Goal: Find specific page/section: Find specific page/section

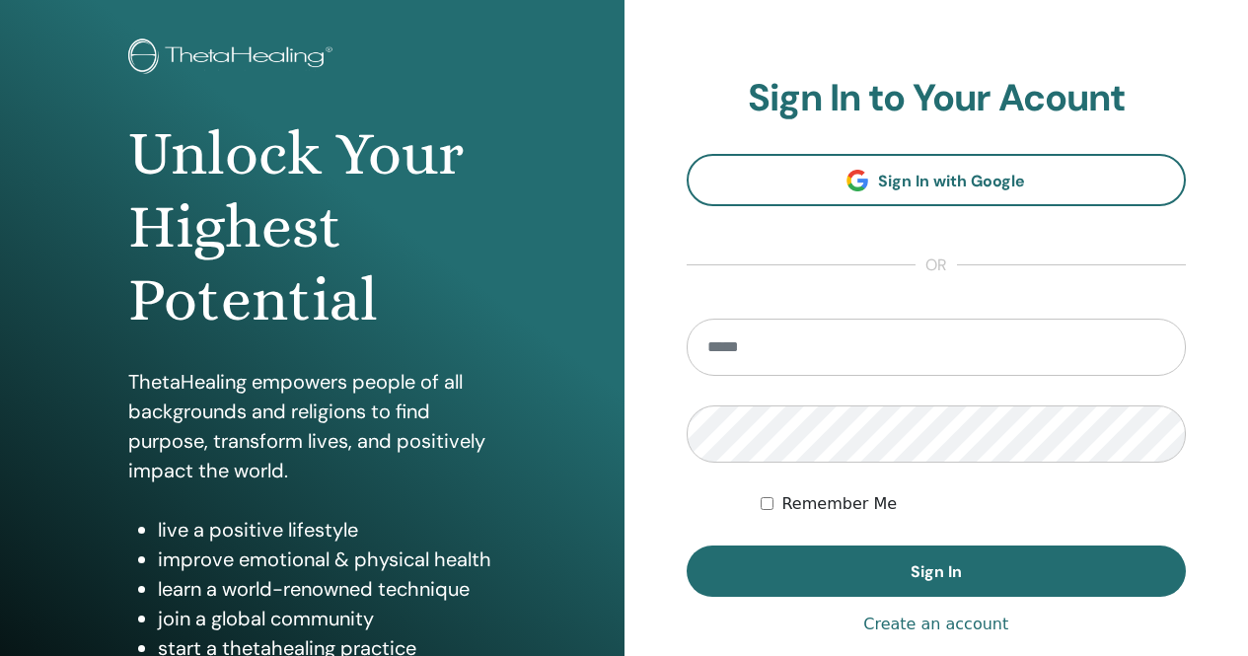
scroll to position [99, 0]
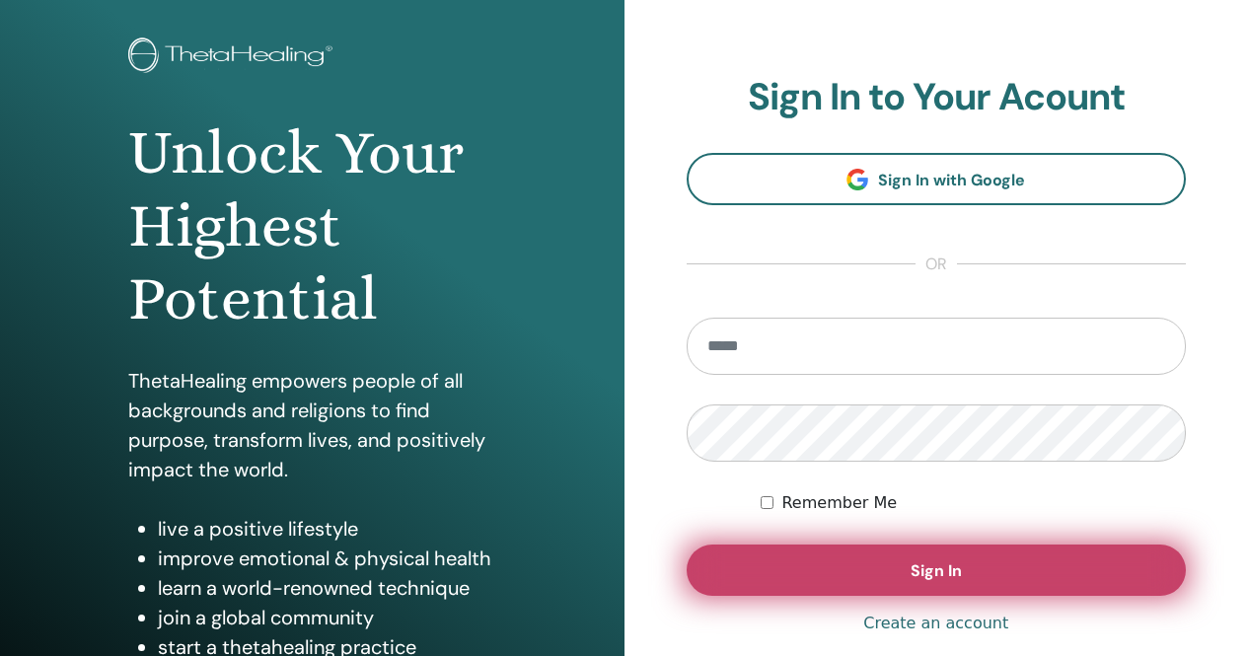
type input "**********"
click at [892, 578] on button "Sign In" at bounding box center [937, 570] width 500 height 51
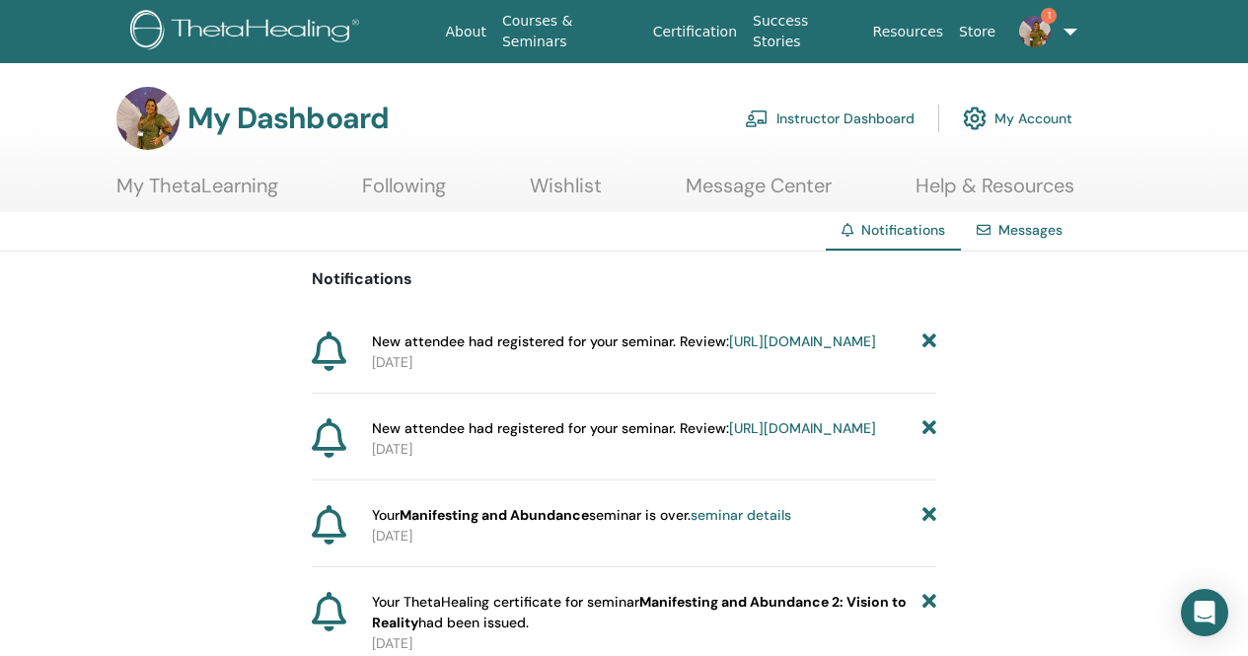
click at [729, 350] on link "https://member.thetahealing.com/instructor/seminar/375575/attendees" at bounding box center [802, 342] width 147 height 18
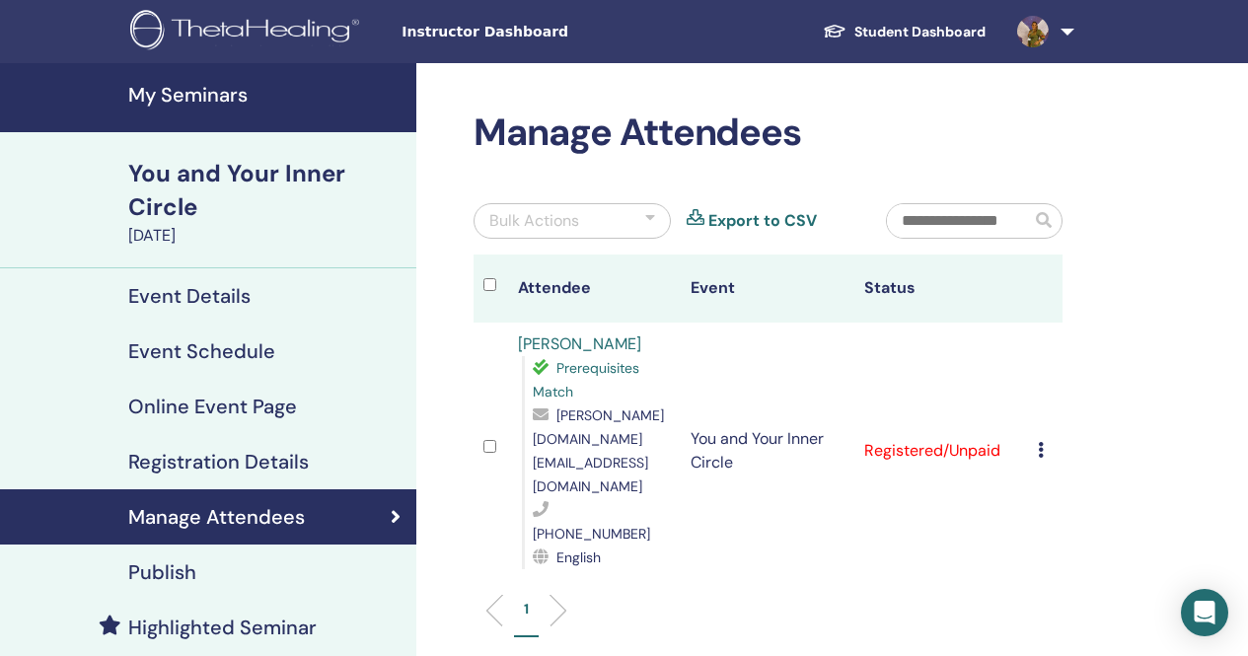
click at [584, 341] on link "[PERSON_NAME]" at bounding box center [579, 344] width 123 height 21
click at [177, 98] on h4 "My Seminars" at bounding box center [266, 95] width 276 height 24
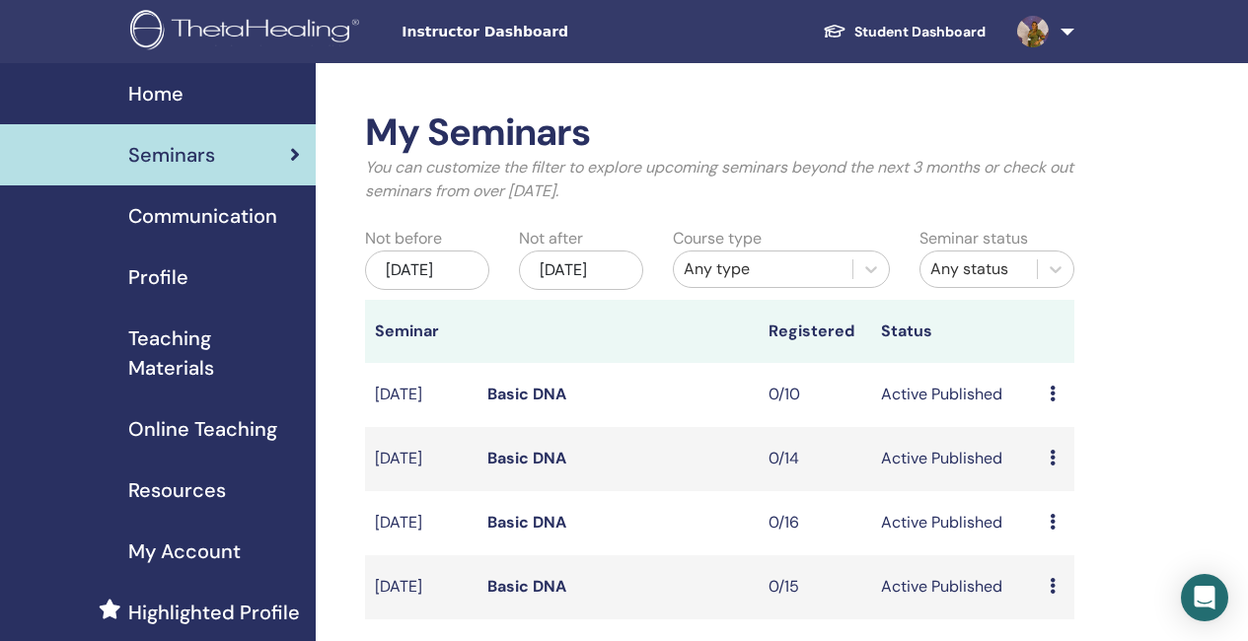
click at [174, 97] on span "Home" at bounding box center [155, 94] width 55 height 30
